Goal: Information Seeking & Learning: Learn about a topic

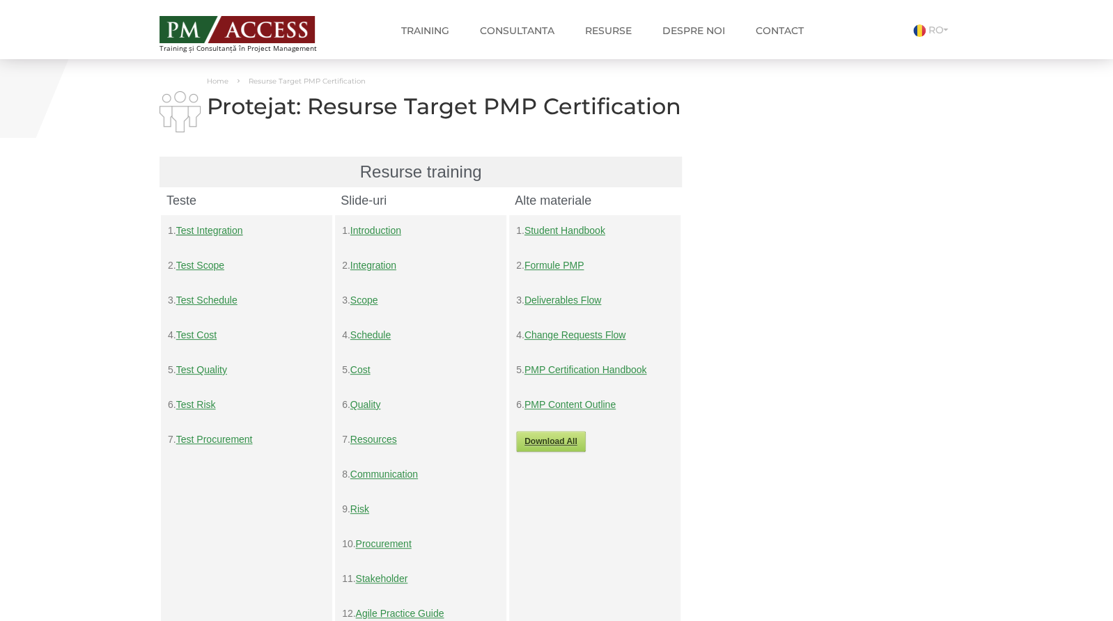
click at [206, 302] on link "Test Schedule" at bounding box center [206, 300] width 61 height 11
click at [206, 336] on link "Test Cost" at bounding box center [196, 335] width 40 height 11
click at [201, 371] on link "Test Quality" at bounding box center [201, 369] width 51 height 11
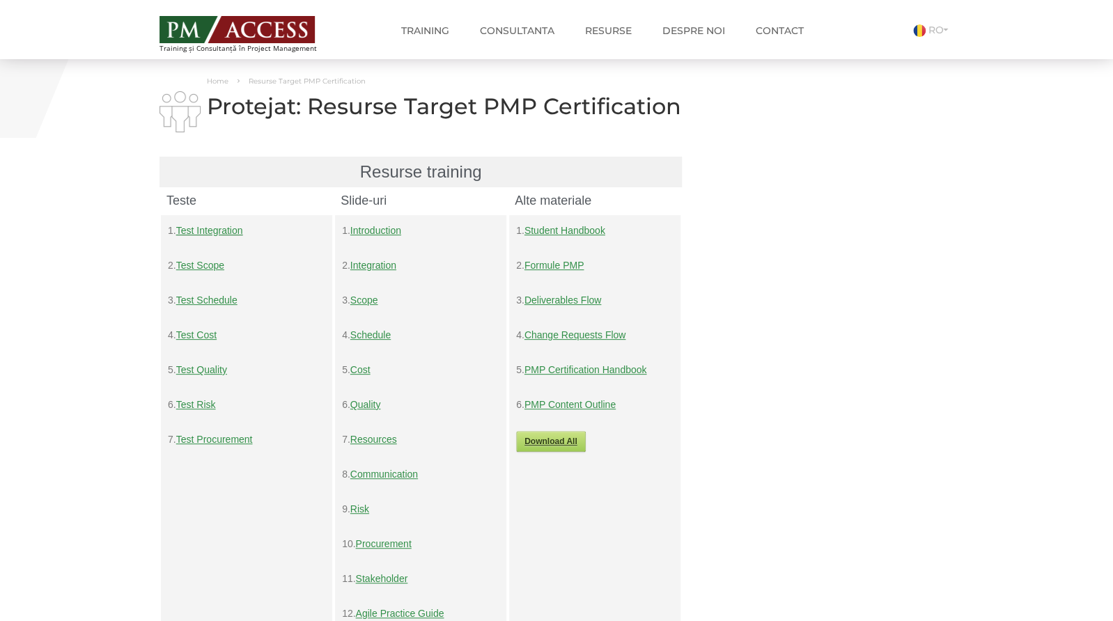
click at [546, 265] on link "Formule PMP" at bounding box center [555, 265] width 60 height 11
click at [595, 372] on link "PMP Certification Handbook" at bounding box center [586, 369] width 123 height 11
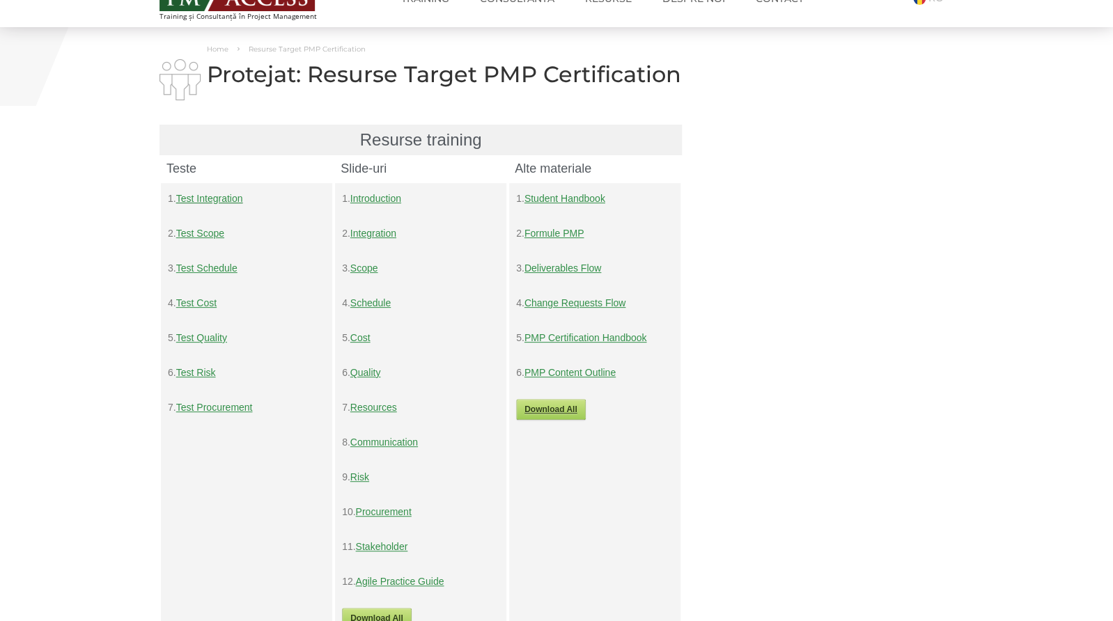
scroll to position [43, 0]
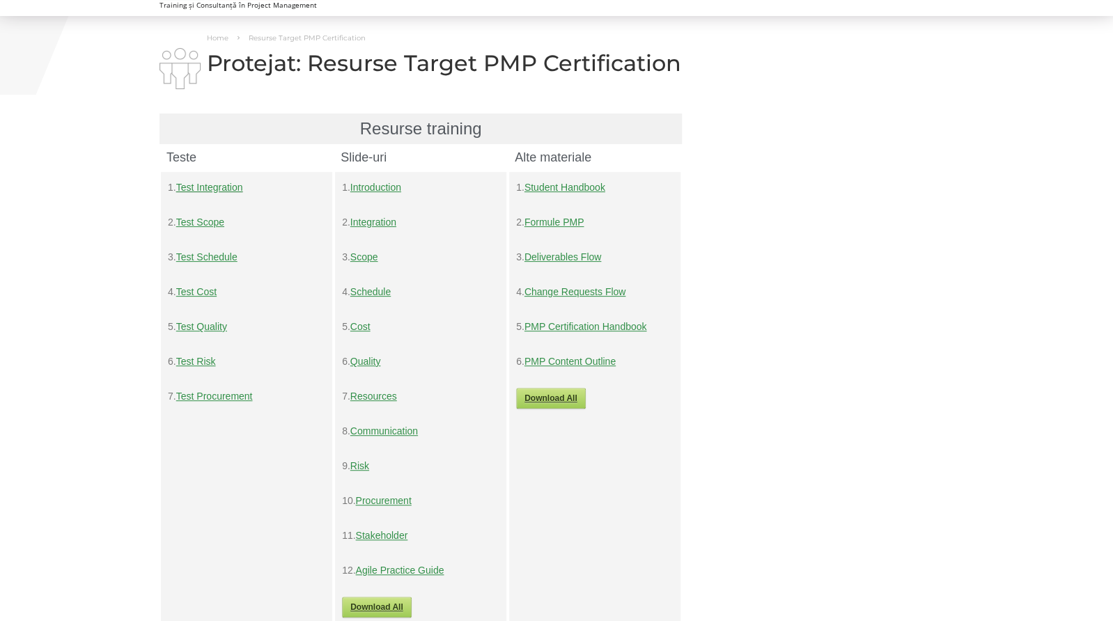
click at [586, 262] on link "Deliverables Flow" at bounding box center [563, 257] width 77 height 11
click at [598, 293] on link "Change Requests Flow" at bounding box center [576, 291] width 102 height 11
click at [590, 362] on link "PMP Content Outline" at bounding box center [570, 361] width 91 height 11
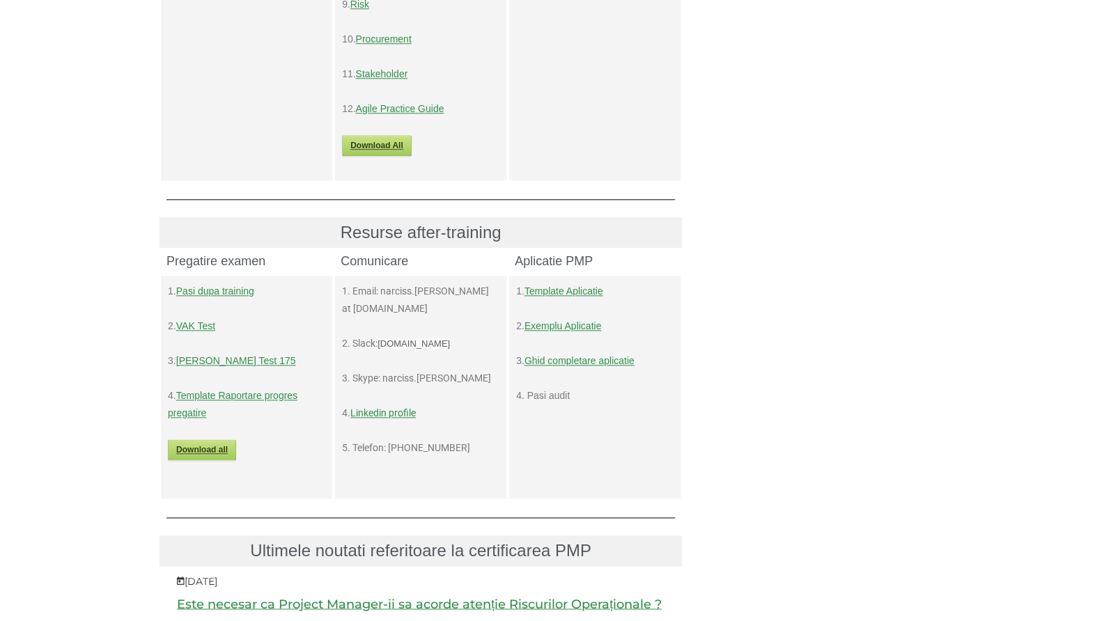
scroll to position [506, 0]
click at [574, 292] on link "Template Aplicatie" at bounding box center [564, 290] width 79 height 11
click at [578, 326] on link "Exemplu Aplicatie" at bounding box center [563, 325] width 77 height 11
click at [740, 392] on div "Resurse training Teste Slide-uri Alte materiale 1. Test Integration 2. Test Sco…" at bounding box center [556, 456] width 815 height 1611
click at [225, 292] on link "Pasi dupa training" at bounding box center [215, 290] width 78 height 11
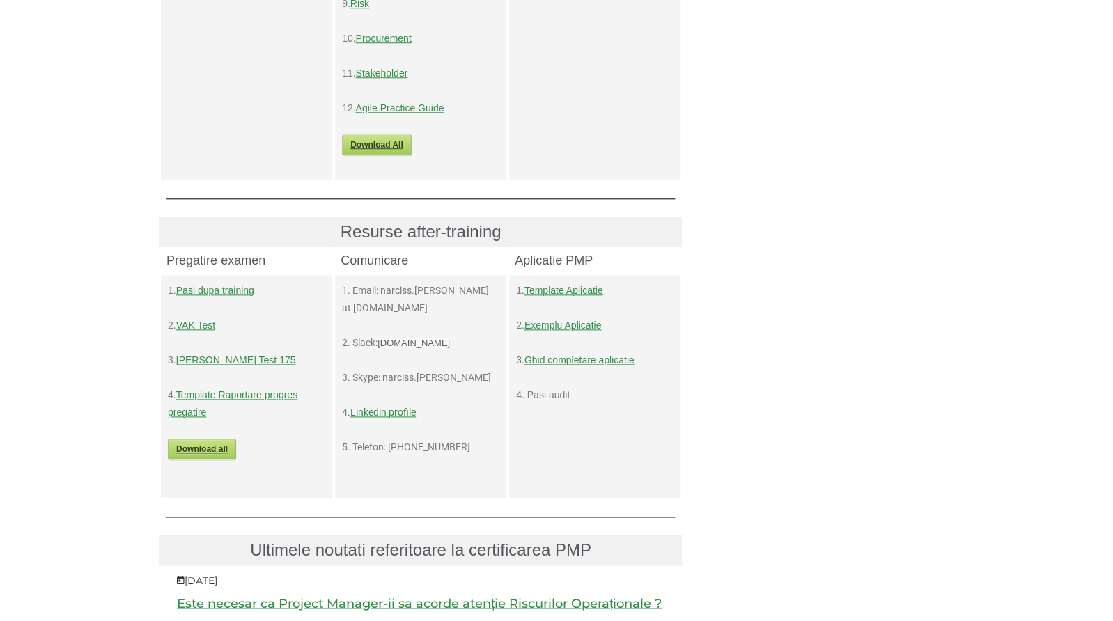
click at [196, 328] on link "VAK Test" at bounding box center [195, 325] width 39 height 11
click at [222, 359] on link "[PERSON_NAME] Test 175" at bounding box center [236, 360] width 120 height 11
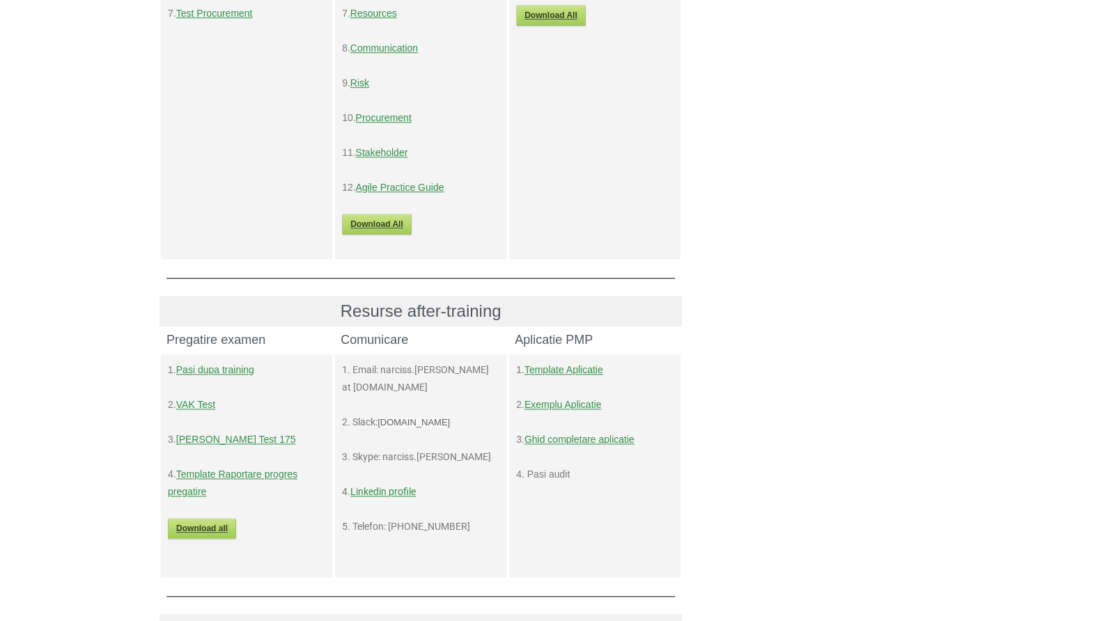
scroll to position [0, 0]
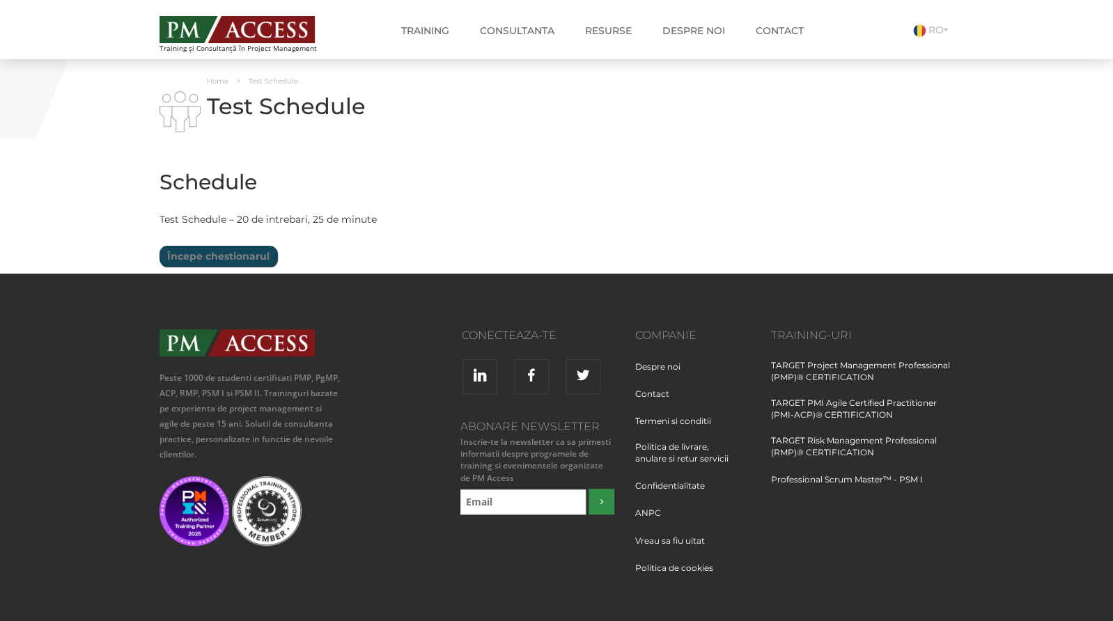
click at [210, 258] on input "Începe chestionarul" at bounding box center [219, 256] width 118 height 21
click at [202, 255] on input "Începe chestionarul" at bounding box center [219, 256] width 118 height 21
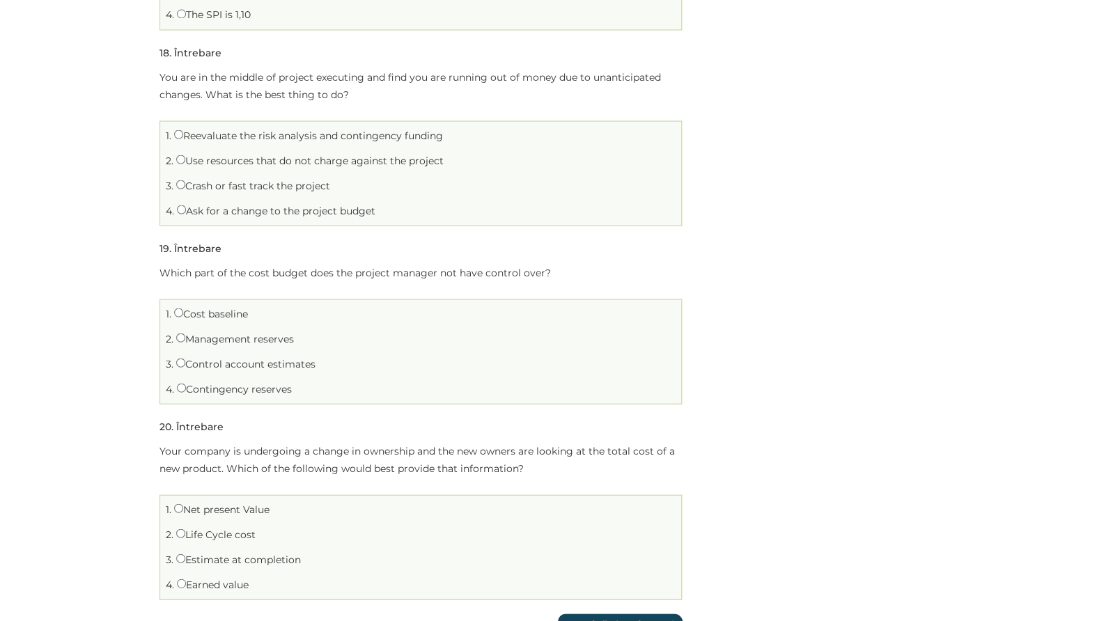
scroll to position [3145, 0]
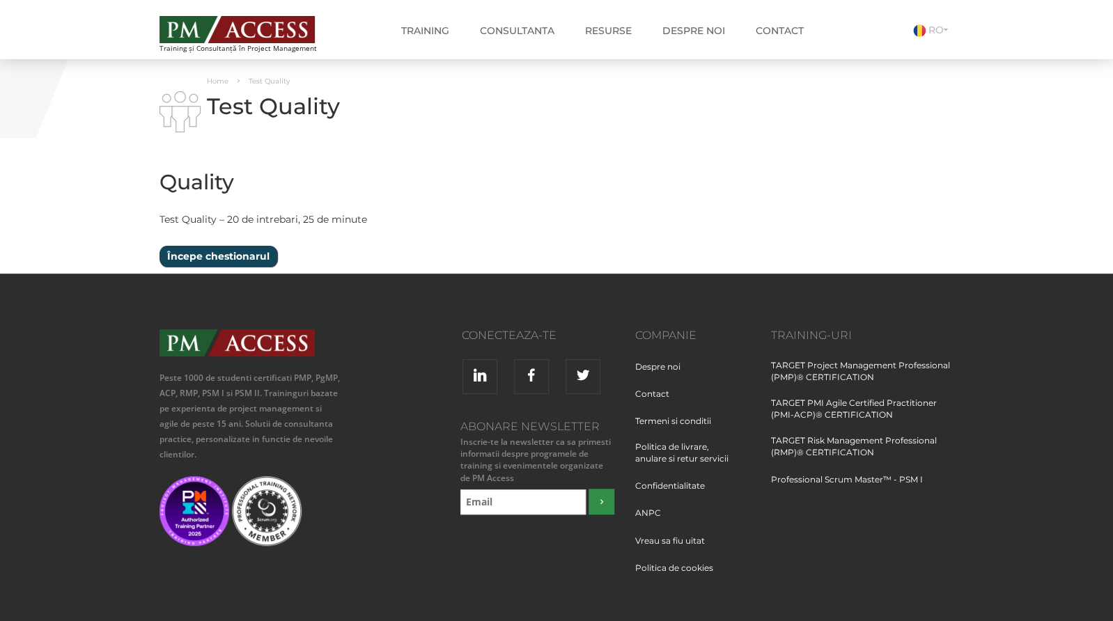
click at [221, 255] on input "Începe chestionarul" at bounding box center [219, 256] width 118 height 21
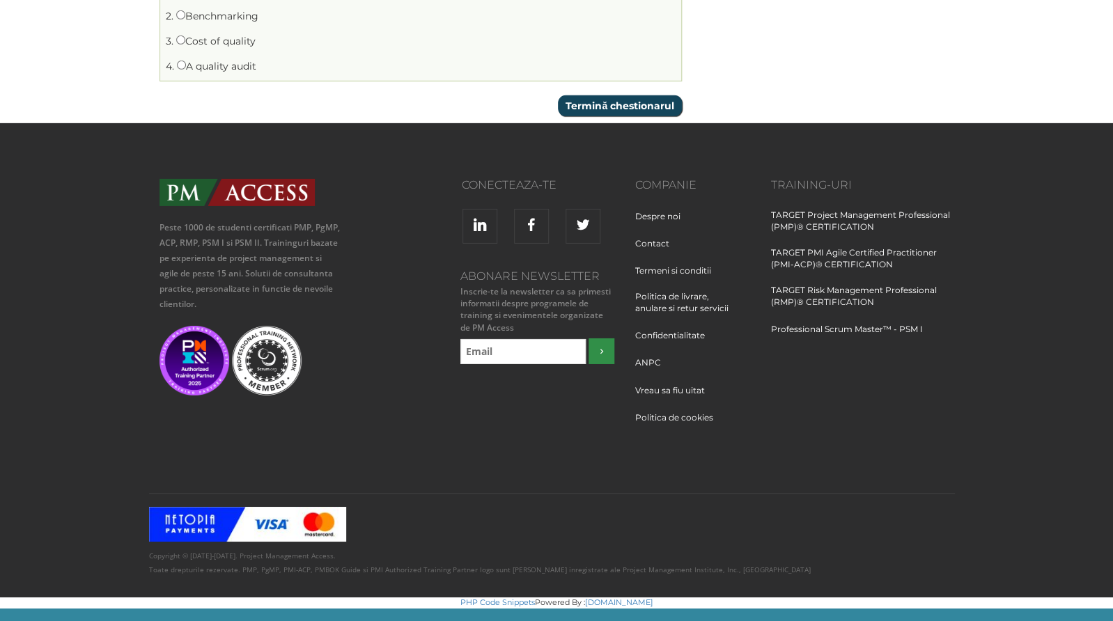
scroll to position [4033, 0]
